Goal: Transaction & Acquisition: Book appointment/travel/reservation

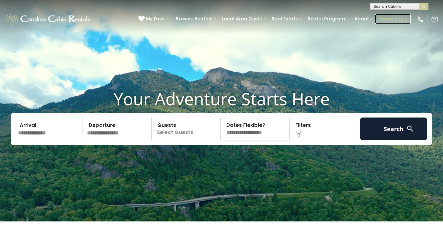
click at [393, 17] on link "Owner Login" at bounding box center [393, 19] width 36 height 10
click at [301, 137] on img at bounding box center [299, 134] width 6 height 6
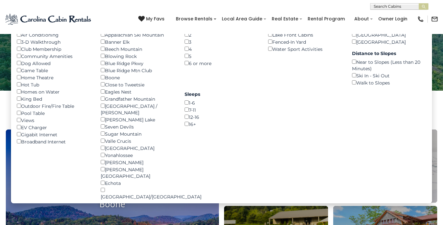
scroll to position [97, 0]
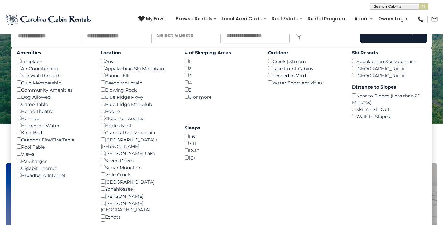
click at [123, 9] on div "**********" at bounding box center [221, 5] width 443 height 10
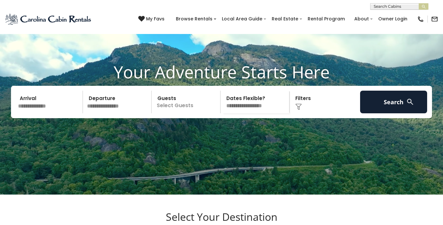
scroll to position [32, 0]
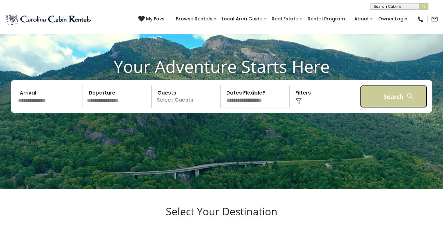
click at [386, 105] on button "Search" at bounding box center [393, 96] width 67 height 23
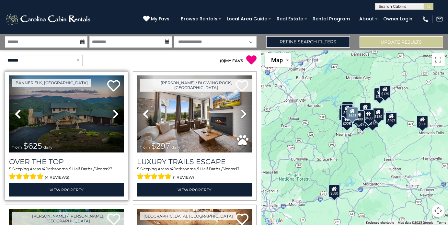
click at [114, 115] on icon at bounding box center [115, 114] width 6 height 10
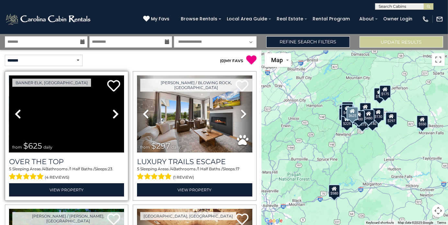
click at [114, 115] on icon at bounding box center [115, 114] width 6 height 10
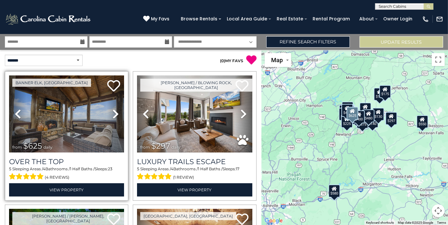
click at [114, 115] on icon at bounding box center [115, 114] width 6 height 10
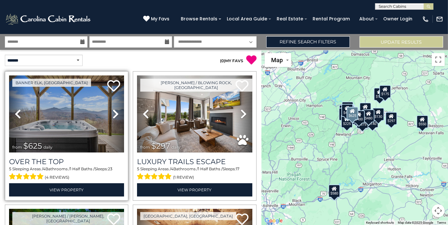
click at [114, 114] on icon at bounding box center [115, 114] width 6 height 10
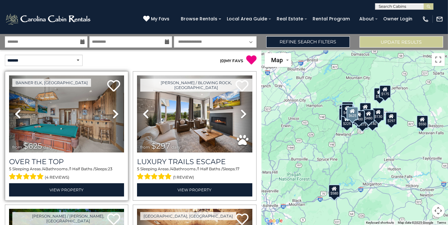
click at [114, 114] on icon at bounding box center [115, 114] width 6 height 10
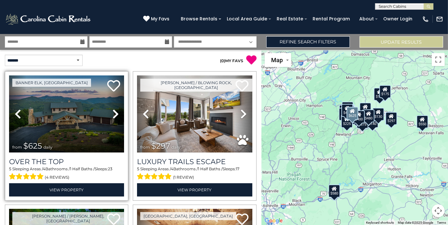
click at [114, 114] on icon at bounding box center [115, 114] width 6 height 10
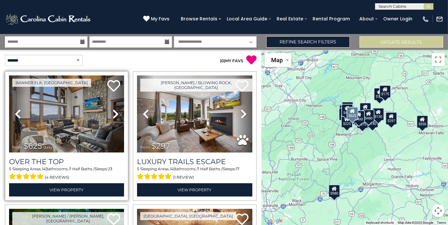
click at [114, 114] on icon at bounding box center [115, 114] width 6 height 10
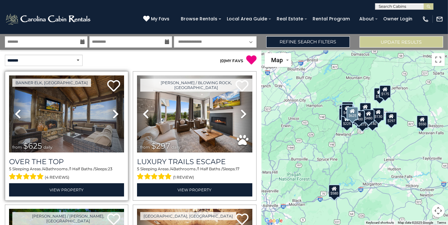
click at [114, 114] on icon at bounding box center [115, 114] width 6 height 10
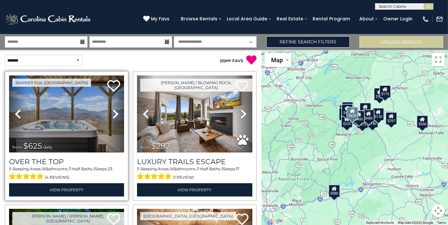
click at [114, 114] on icon at bounding box center [115, 114] width 6 height 10
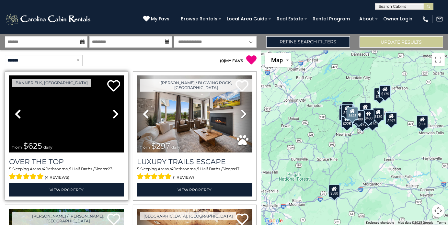
click at [114, 114] on icon at bounding box center [115, 114] width 6 height 10
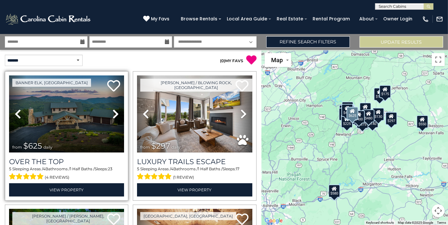
click at [114, 113] on icon at bounding box center [115, 114] width 6 height 10
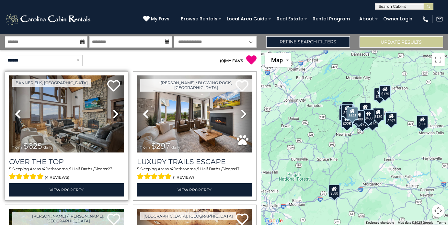
click at [114, 113] on icon at bounding box center [115, 114] width 6 height 10
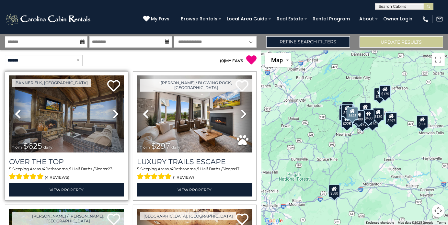
click at [114, 113] on icon at bounding box center [115, 114] width 6 height 10
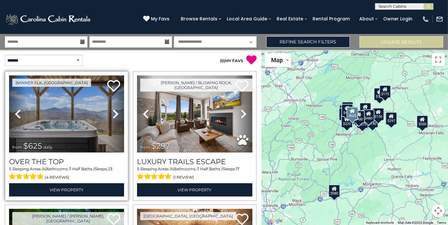
click at [114, 113] on icon at bounding box center [115, 114] width 6 height 10
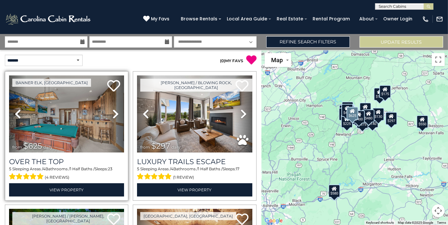
click at [114, 113] on icon at bounding box center [115, 114] width 6 height 10
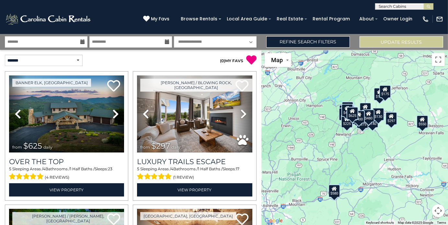
click at [353, 116] on div "$625" at bounding box center [353, 113] width 12 height 13
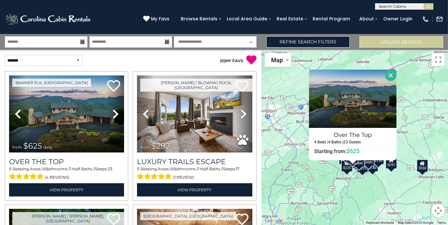
click at [390, 76] on button "Close" at bounding box center [390, 75] width 11 height 11
